Goal: Complete application form: Complete application form

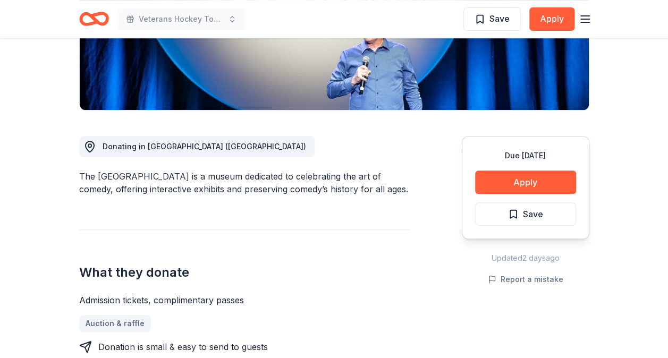
scroll to position [212, 0]
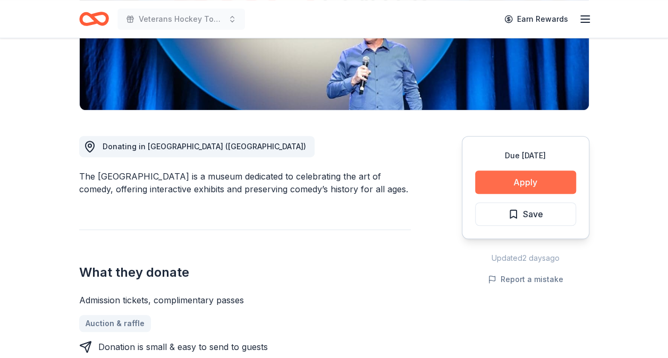
click at [510, 175] on button "Apply" at bounding box center [525, 181] width 101 height 23
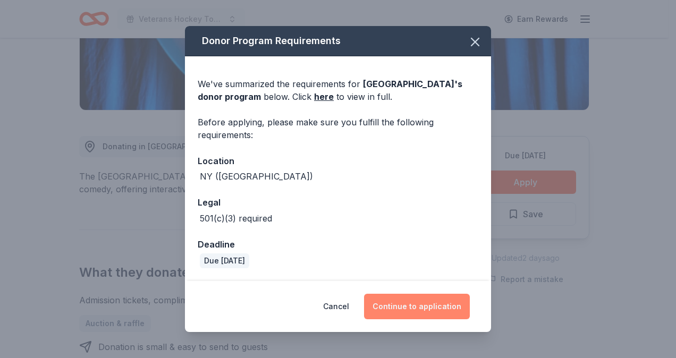
click at [432, 313] on button "Continue to application" at bounding box center [417, 306] width 106 height 25
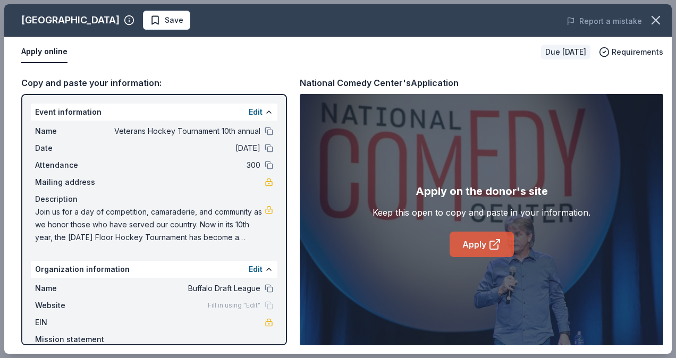
click at [475, 236] on link "Apply" at bounding box center [481, 244] width 64 height 25
click at [489, 251] on link "Apply" at bounding box center [481, 244] width 64 height 25
click at [177, 20] on span "Save" at bounding box center [166, 20] width 33 height 13
click at [659, 24] on icon "button" at bounding box center [655, 19] width 7 height 7
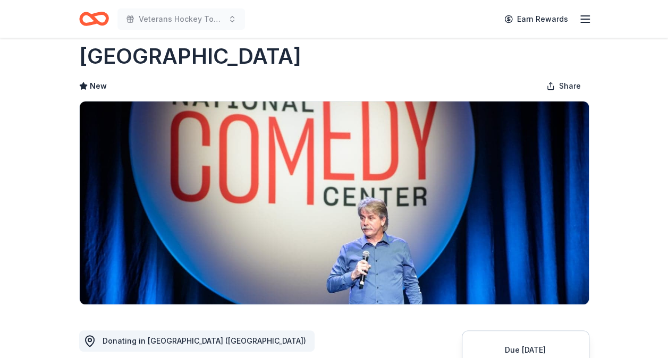
scroll to position [0, 0]
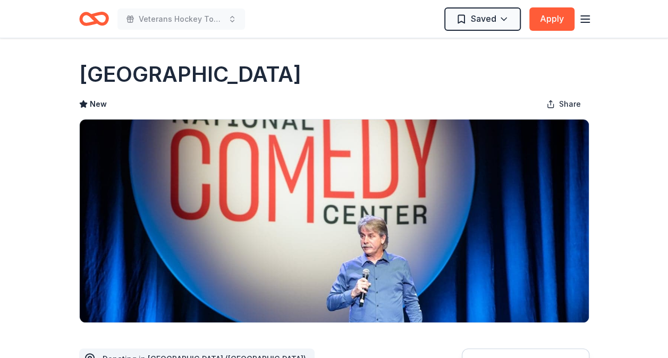
click at [99, 15] on icon "Home" at bounding box center [94, 18] width 30 height 25
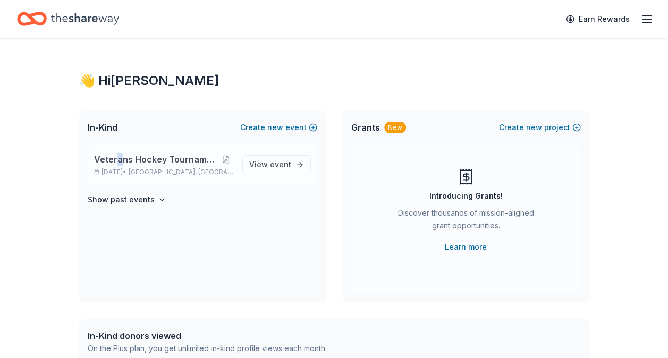
click at [118, 159] on span "Veterans Hockey Tournament 10th annual" at bounding box center [156, 159] width 125 height 13
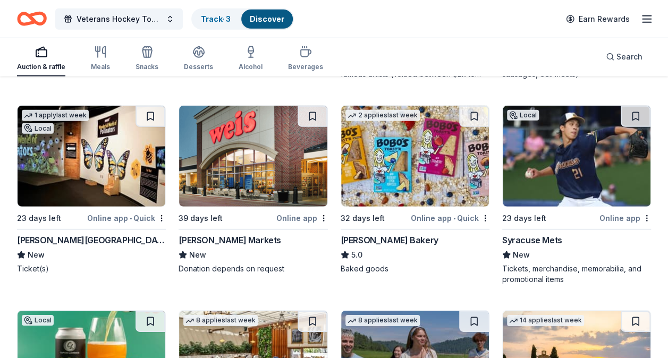
scroll to position [1503, 0]
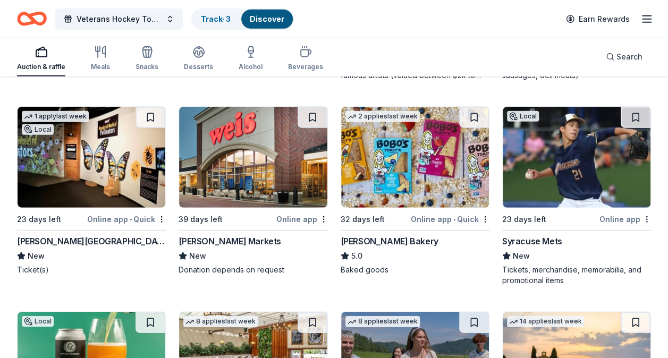
click at [614, 193] on img at bounding box center [576, 157] width 148 height 101
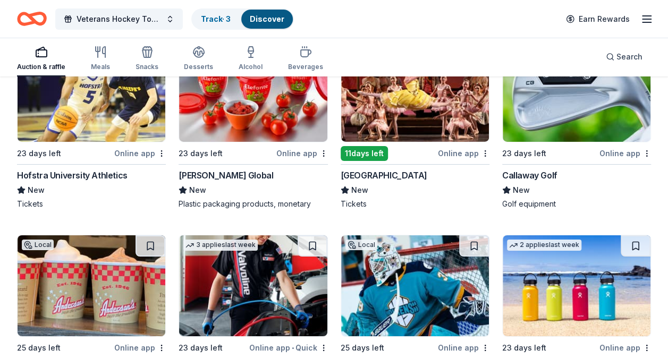
scroll to position [5813, 0]
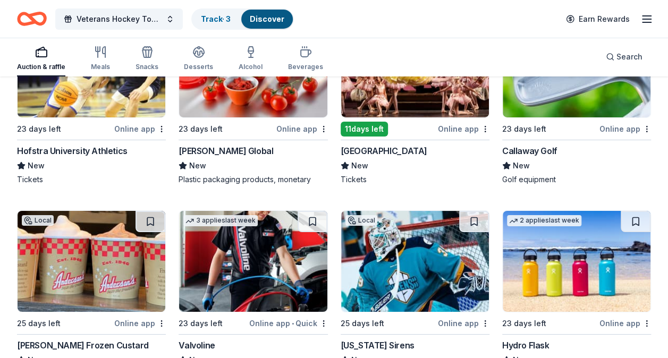
click at [552, 122] on div "23 days left" at bounding box center [549, 128] width 95 height 13
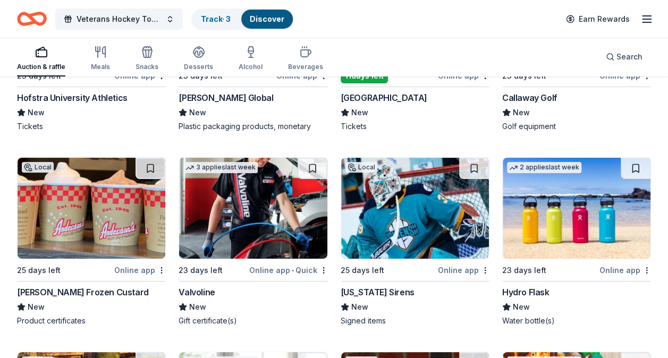
click at [225, 208] on img at bounding box center [253, 208] width 148 height 101
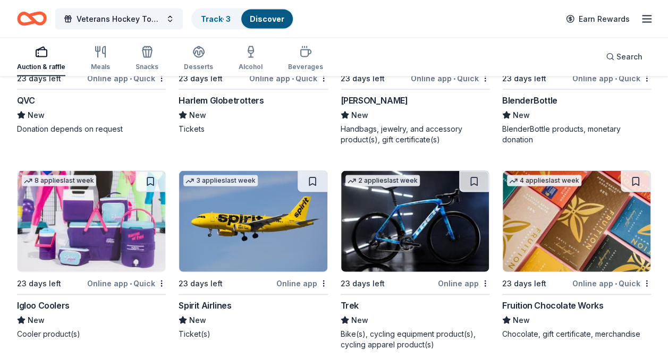
scroll to position [9113, 0]
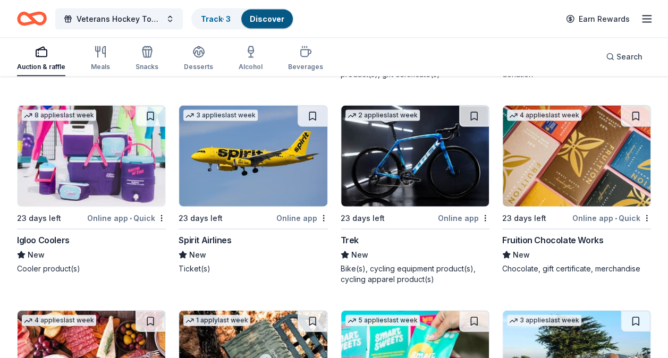
click at [119, 166] on img at bounding box center [92, 156] width 148 height 101
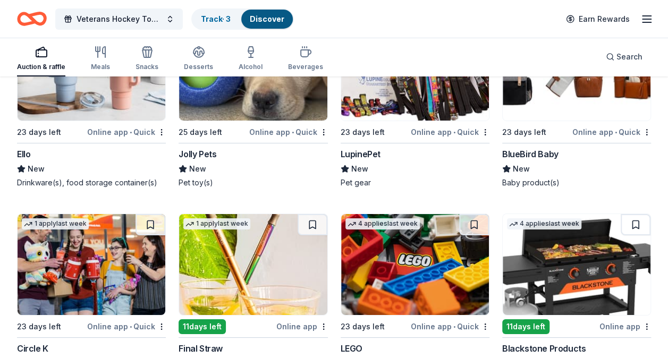
scroll to position [9857, 0]
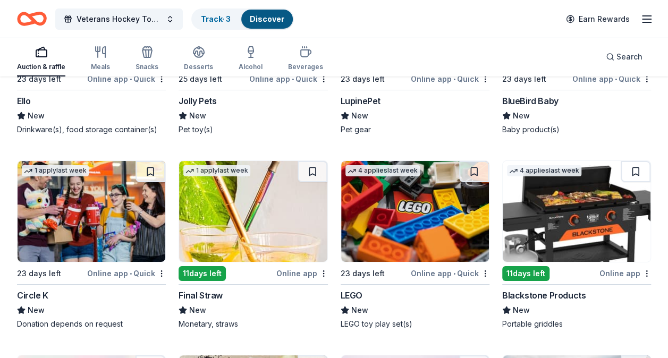
click at [618, 267] on div "Online app" at bounding box center [625, 273] width 52 height 13
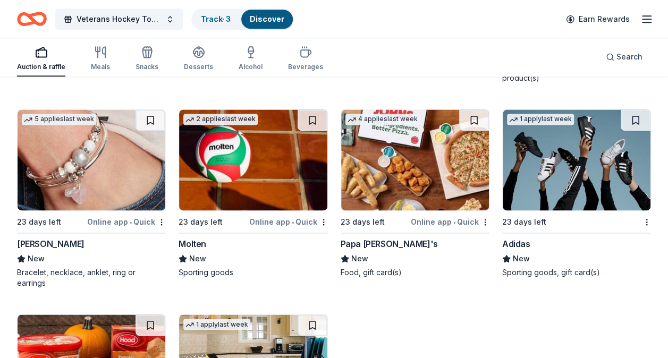
scroll to position [10704, 0]
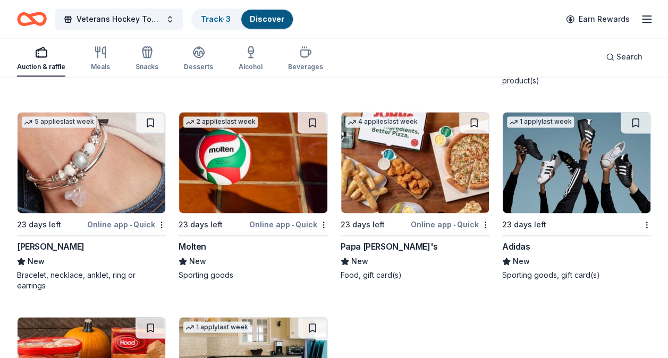
click at [462, 149] on img at bounding box center [415, 162] width 148 height 101
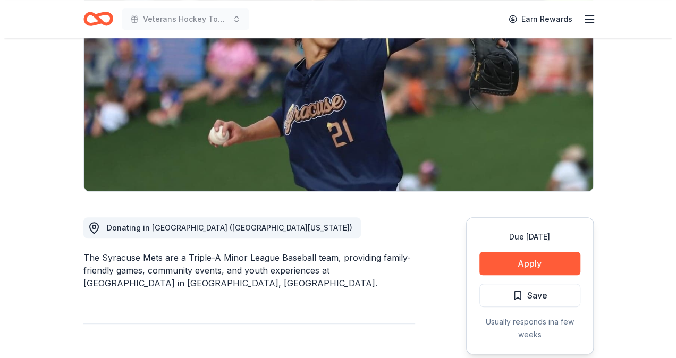
scroll to position [159, 0]
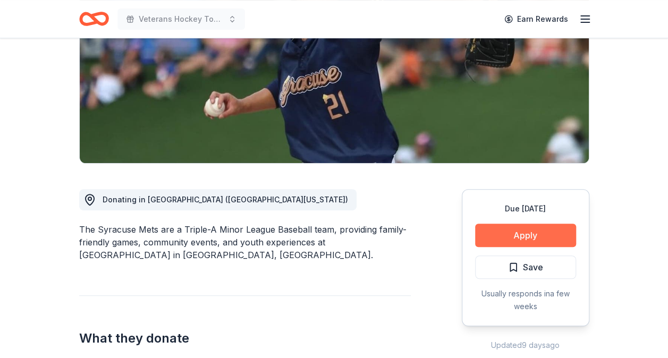
click at [531, 232] on button "Apply" at bounding box center [525, 235] width 101 height 23
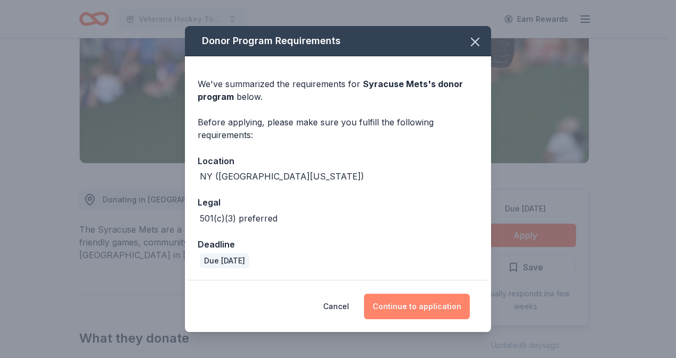
click at [446, 302] on button "Continue to application" at bounding box center [417, 306] width 106 height 25
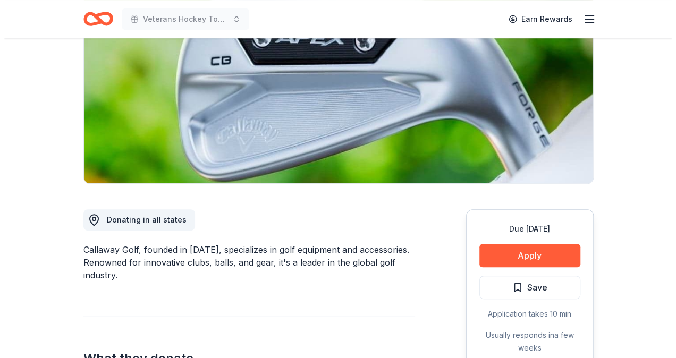
scroll to position [159, 0]
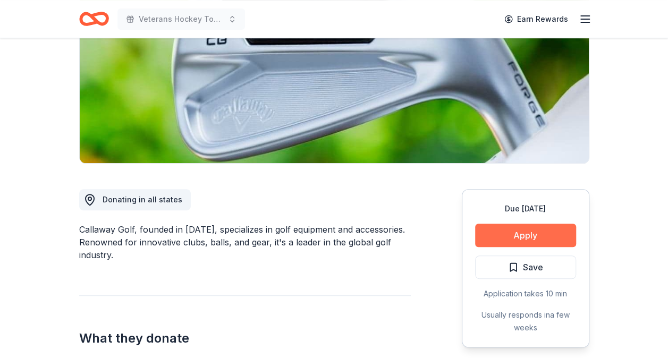
click at [539, 234] on button "Apply" at bounding box center [525, 235] width 101 height 23
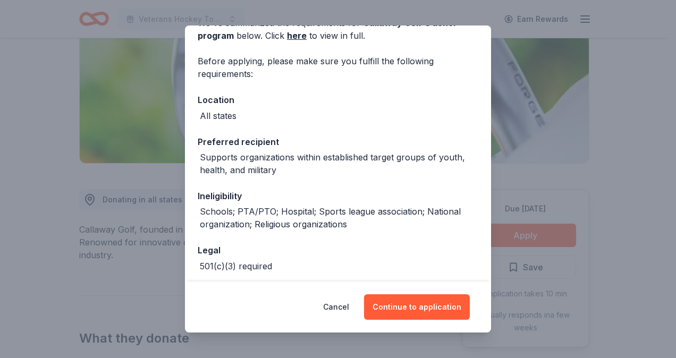
scroll to position [107, 0]
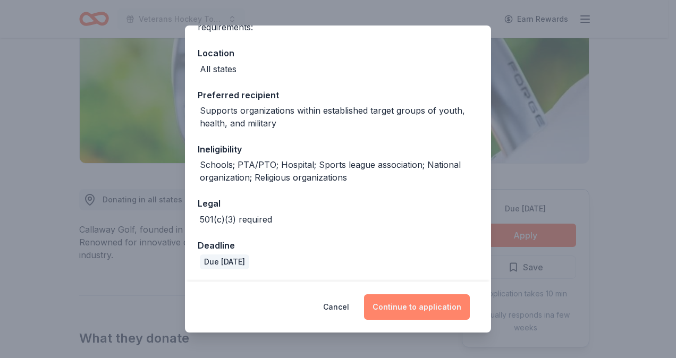
click at [383, 312] on button "Continue to application" at bounding box center [417, 306] width 106 height 25
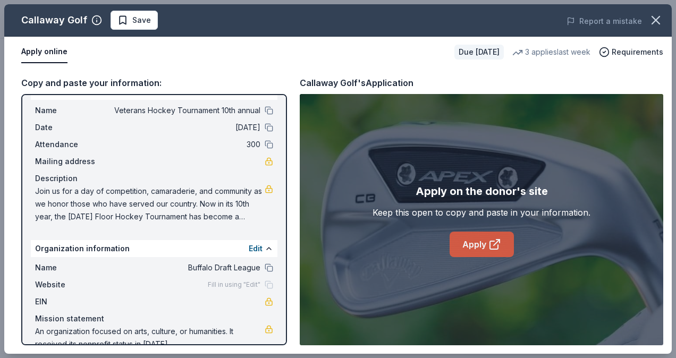
scroll to position [40, 0]
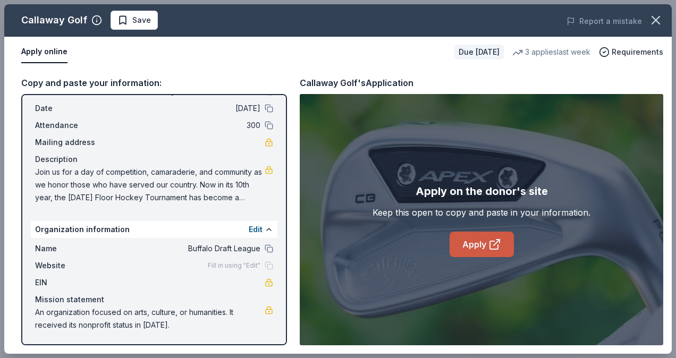
click at [485, 248] on link "Apply" at bounding box center [481, 244] width 64 height 25
click at [507, 247] on link "Apply" at bounding box center [481, 244] width 64 height 25
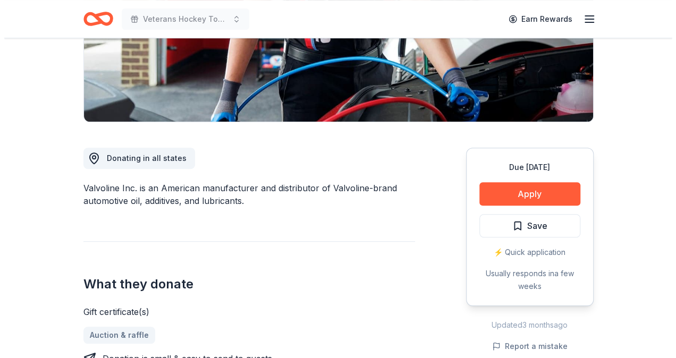
scroll to position [212, 0]
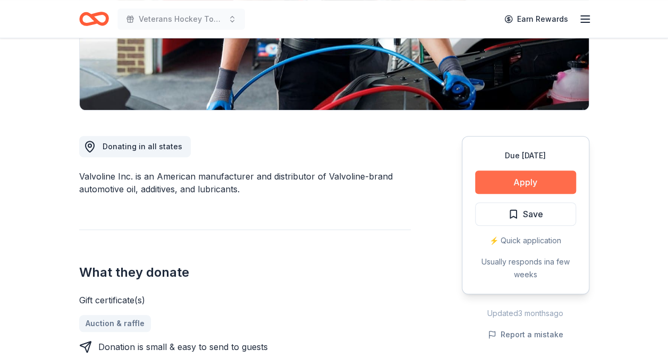
click at [484, 183] on button "Apply" at bounding box center [525, 181] width 101 height 23
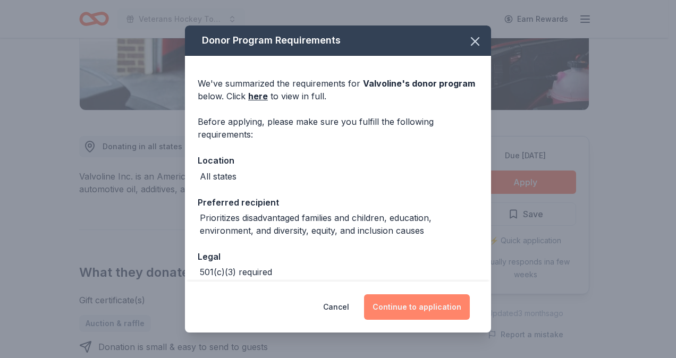
click at [405, 312] on button "Continue to application" at bounding box center [417, 306] width 106 height 25
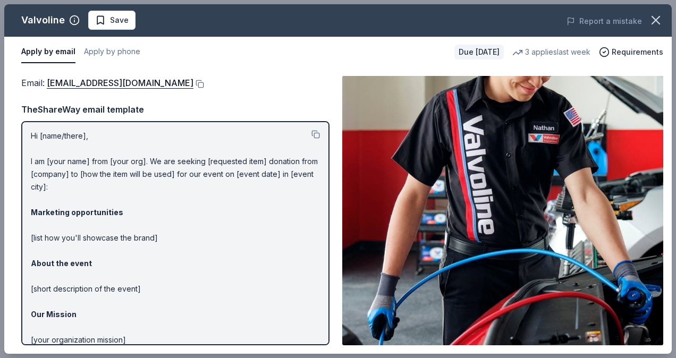
scroll to position [0, 0]
click at [74, 20] on icon "button" at bounding box center [74, 20] width 11 height 11
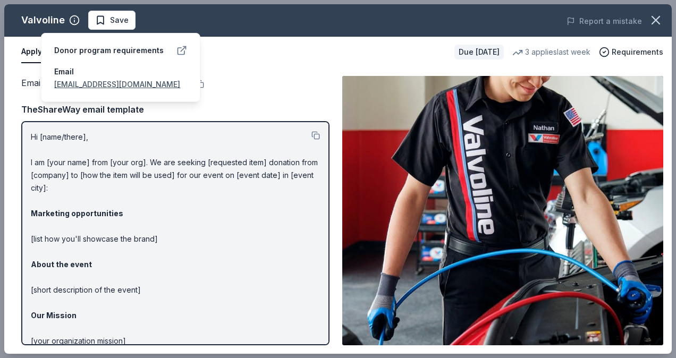
click at [183, 48] on icon at bounding box center [183, 49] width 5 height 5
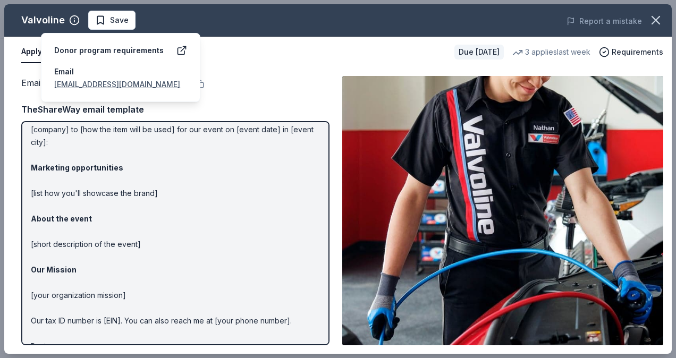
scroll to position [22, 0]
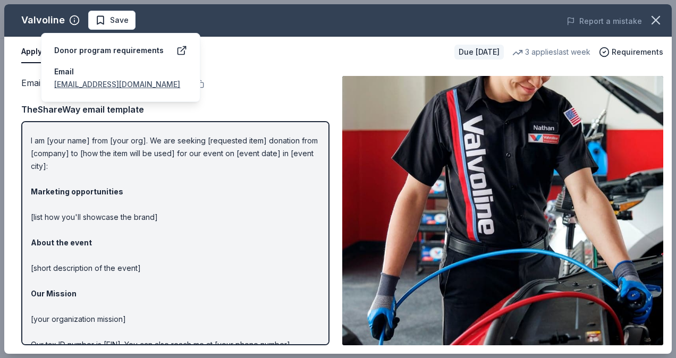
click at [241, 80] on div "Email : contributions@valvoline.com" at bounding box center [175, 83] width 308 height 14
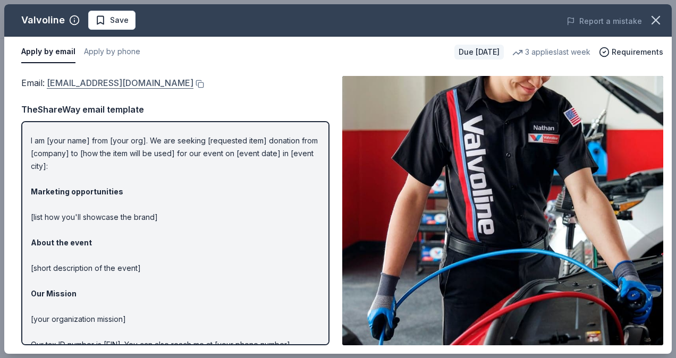
click at [155, 87] on link "contributions@valvoline.com" at bounding box center [120, 83] width 147 height 14
click at [622, 52] on span "Requirements" at bounding box center [637, 52] width 52 height 13
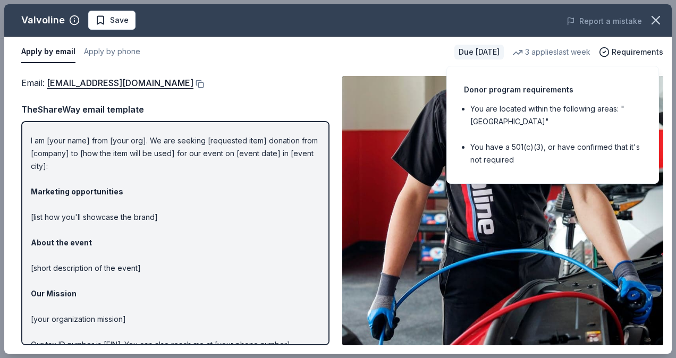
drag, startPoint x: 605, startPoint y: 52, endPoint x: 596, endPoint y: 52, distance: 9.6
click at [605, 52] on icon "button" at bounding box center [604, 52] width 3 height 2
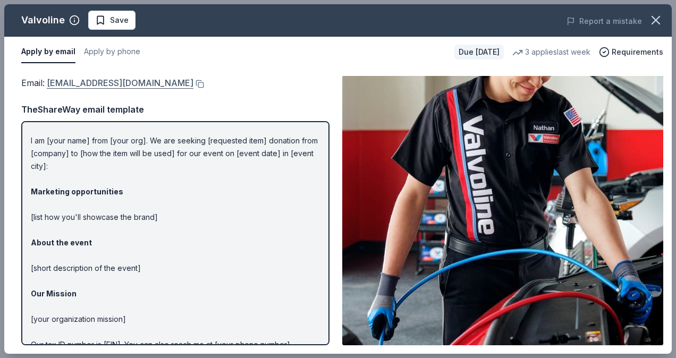
click at [164, 82] on link "contributions@valvoline.com" at bounding box center [120, 83] width 147 height 14
click at [185, 229] on p "Hi [name/there], I am [your name] from [your org]. We are seeking [requested it…" at bounding box center [175, 249] width 289 height 280
drag, startPoint x: 169, startPoint y: 80, endPoint x: 54, endPoint y: 79, distance: 115.2
click at [54, 79] on div "Email : contributions@valvoline.com" at bounding box center [175, 83] width 308 height 14
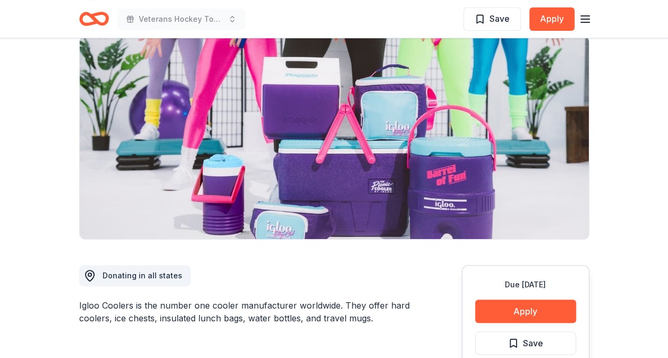
scroll to position [159, 0]
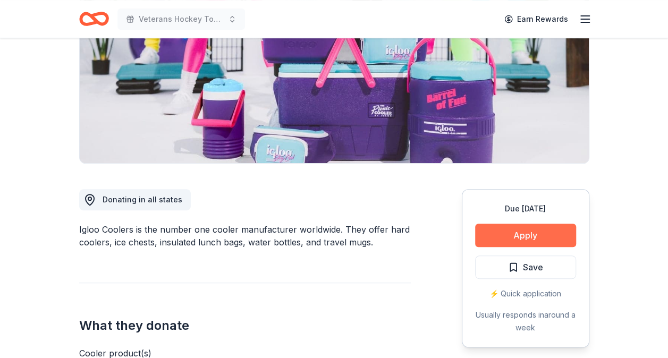
click at [517, 236] on button "Apply" at bounding box center [525, 235] width 101 height 23
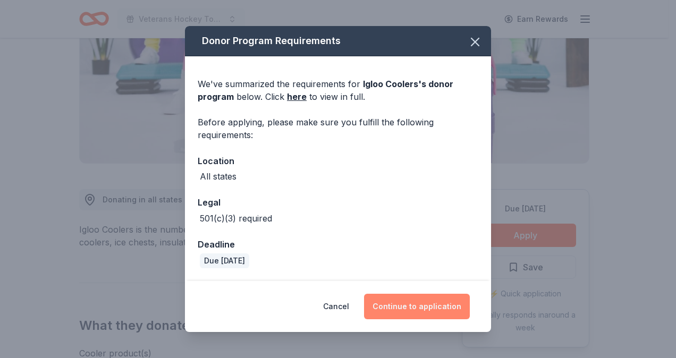
click at [432, 302] on button "Continue to application" at bounding box center [417, 306] width 106 height 25
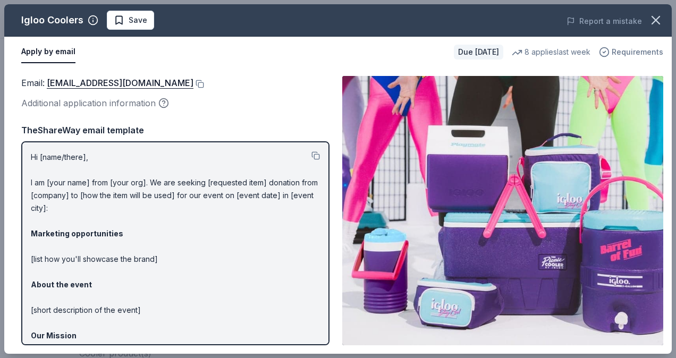
click at [614, 54] on span "Requirements" at bounding box center [637, 52] width 52 height 13
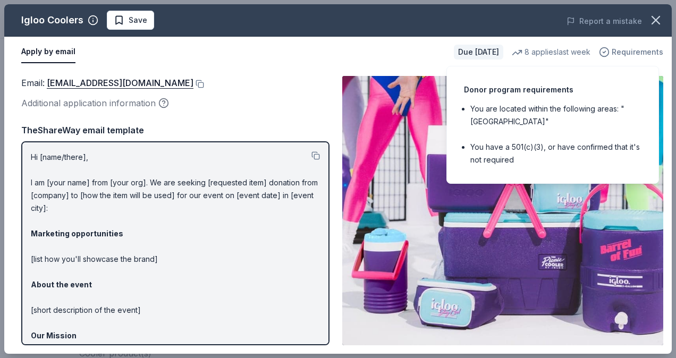
click at [609, 51] on icon "button" at bounding box center [604, 52] width 11 height 11
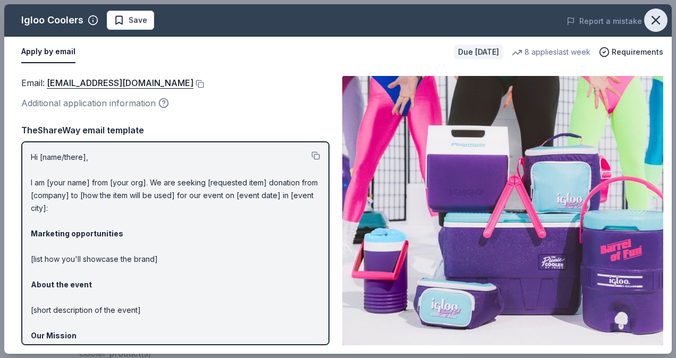
click at [659, 20] on icon "button" at bounding box center [655, 20] width 15 height 15
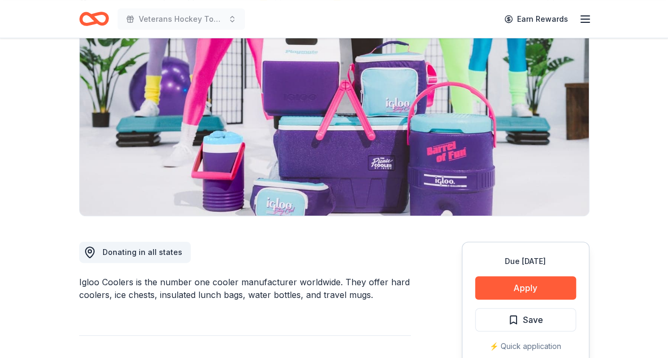
scroll to position [106, 0]
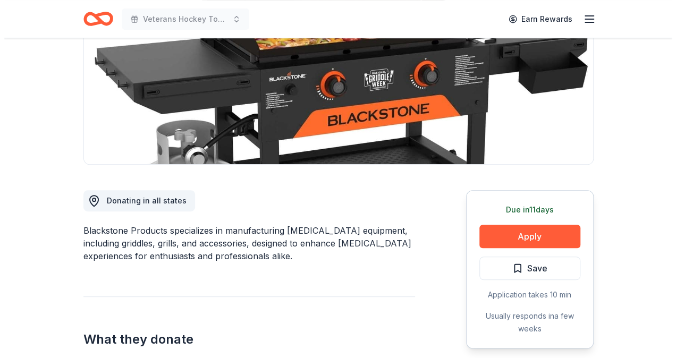
scroll to position [159, 0]
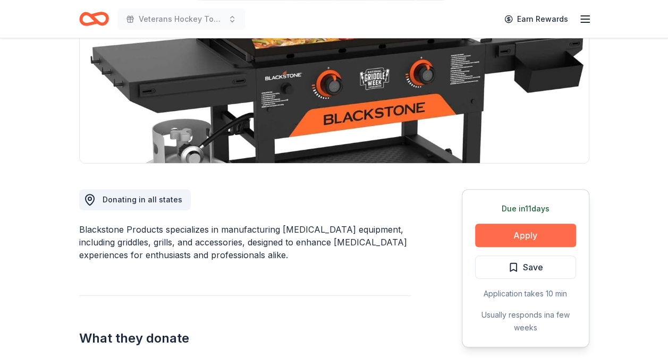
click at [563, 235] on button "Apply" at bounding box center [525, 235] width 101 height 23
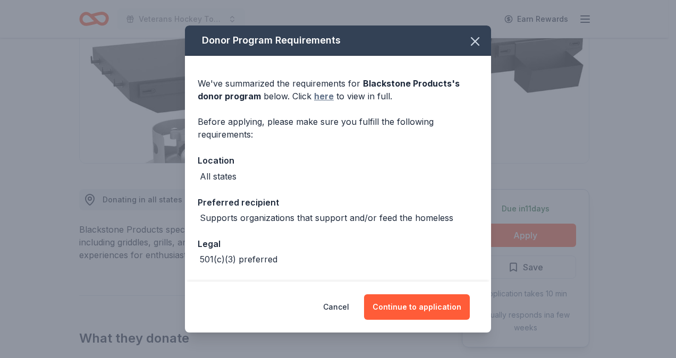
click at [321, 95] on link "here" at bounding box center [324, 96] width 20 height 13
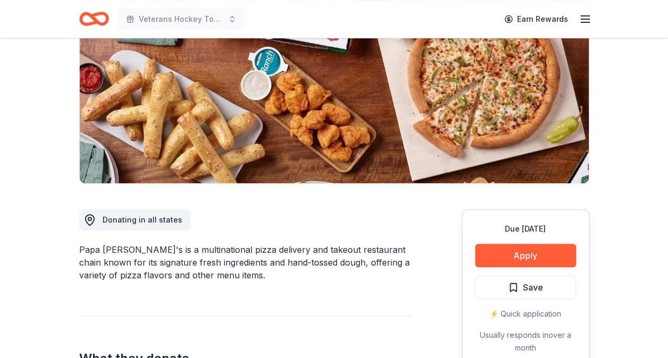
scroll to position [159, 0]
